Goal: Obtain resource: Download file/media

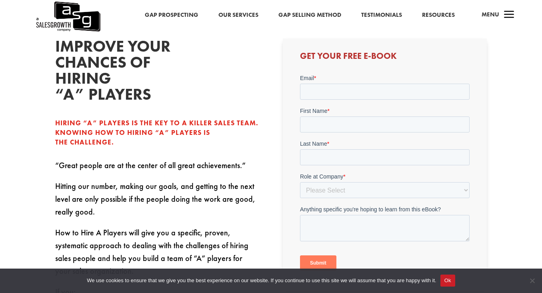
scroll to position [205, 0]
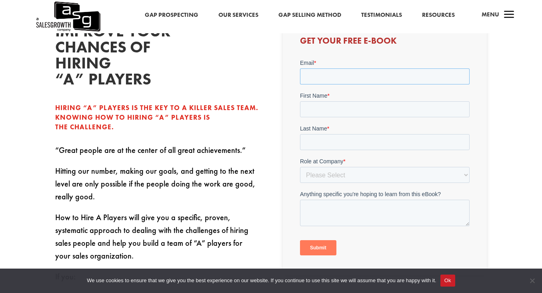
click at [324, 72] on input "Email *" at bounding box center [385, 76] width 170 height 16
type input "[EMAIL_ADDRESS][DOMAIN_NAME]"
type input "[PERSON_NAME]"
type input "Bonds"
click at [403, 181] on select "Please Select C-Level (CRO, CSO, etc) Senior Leadership (VP of Sales, VP of Ena…" at bounding box center [385, 175] width 170 height 16
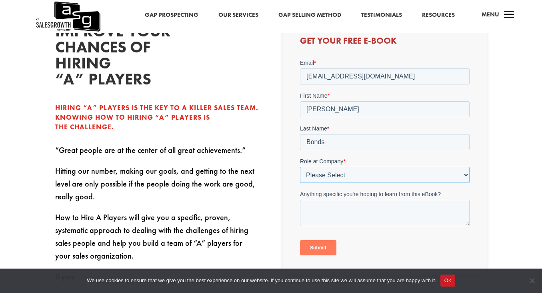
select select "C-Level (CRO, CSO, etc)"
click at [300, 167] on select "Please Select C-Level (CRO, CSO, etc) Senior Leadership (VP of Sales, VP of Ena…" at bounding box center [385, 175] width 170 height 16
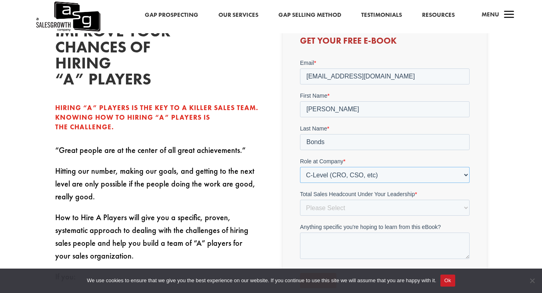
click at [395, 173] on select "Please Select C-Level (CRO, CSO, etc) Senior Leadership (VP of Sales, VP of Ena…" at bounding box center [385, 175] width 170 height 16
click at [300, 167] on select "Please Select C-Level (CRO, CSO, etc) Senior Leadership (VP of Sales, VP of Ena…" at bounding box center [385, 175] width 170 height 16
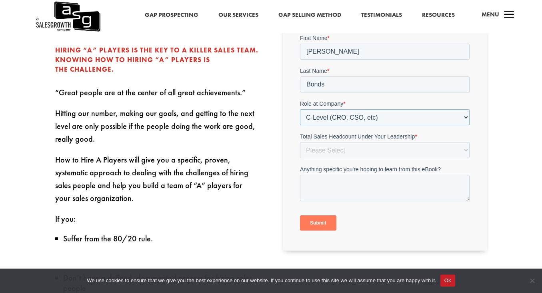
scroll to position [272, 0]
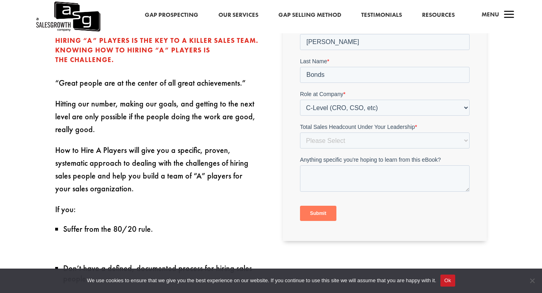
click at [313, 217] on input "Submit" at bounding box center [318, 213] width 36 height 15
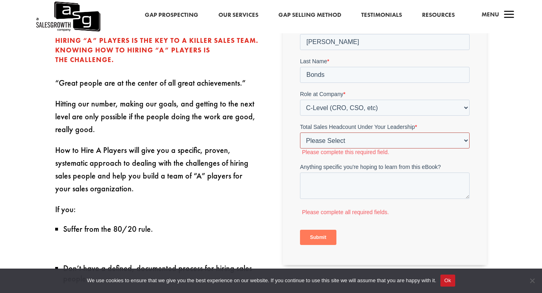
click at [328, 141] on select "Please Select Just Me 1-9 [PHONE_NUMBER] [PHONE_NUMBER]+" at bounding box center [385, 141] width 170 height 16
select select "1-9"
click at [300, 141] on select "Please Select Just Me 1-9 [PHONE_NUMBER] [PHONE_NUMBER]+" at bounding box center [385, 141] width 170 height 16
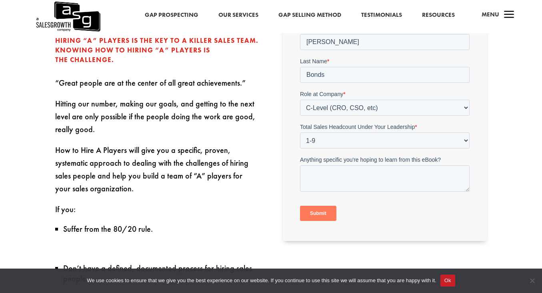
click at [326, 231] on div "Get Your Free E-book" at bounding box center [385, 98] width 204 height 284
click at [322, 214] on input "Submit" at bounding box center [318, 213] width 36 height 15
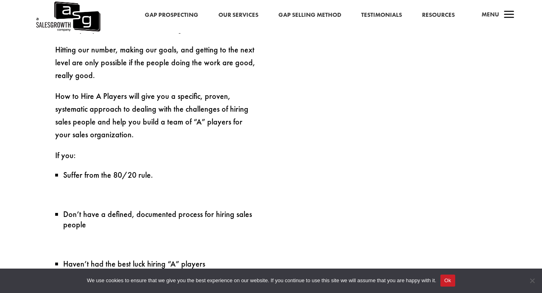
scroll to position [327, 0]
